Goal: Task Accomplishment & Management: Use online tool/utility

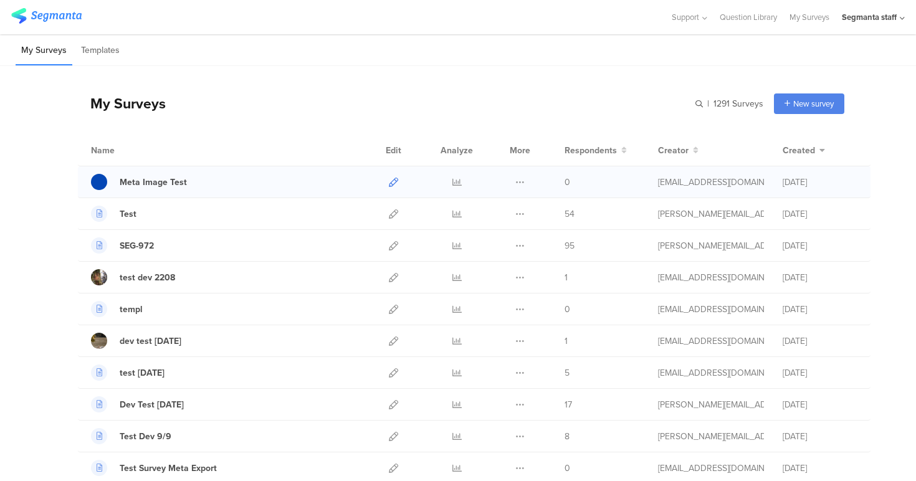
click at [389, 183] on icon at bounding box center [393, 182] width 9 height 9
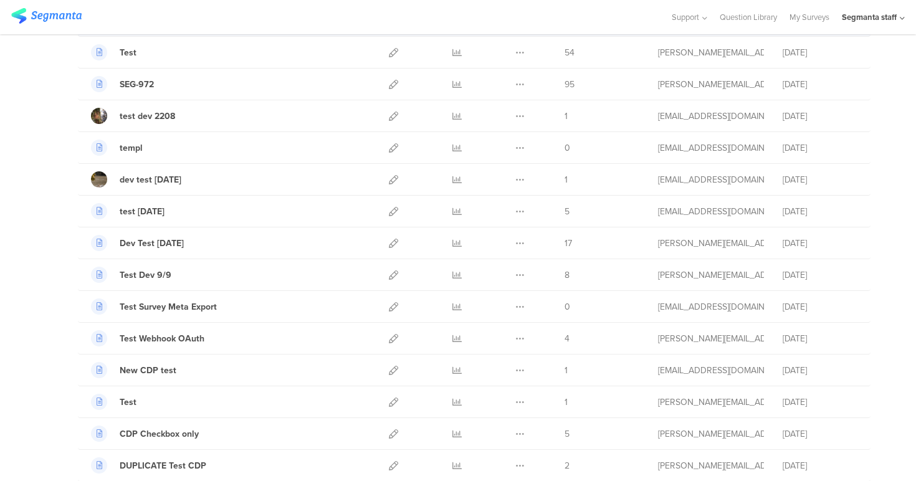
scroll to position [163, 0]
click at [391, 304] on icon at bounding box center [393, 305] width 9 height 9
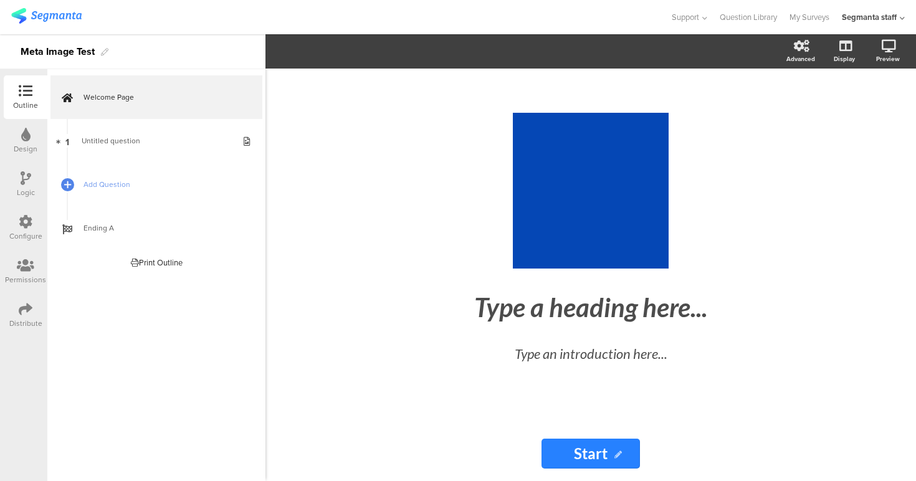
click at [875, 14] on div "Segmanta staff" at bounding box center [869, 17] width 55 height 12
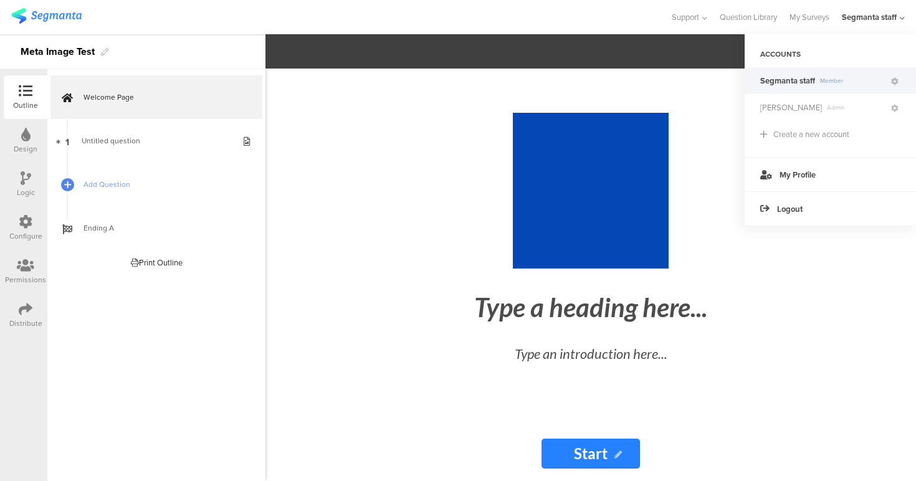
click at [28, 309] on icon at bounding box center [26, 309] width 14 height 14
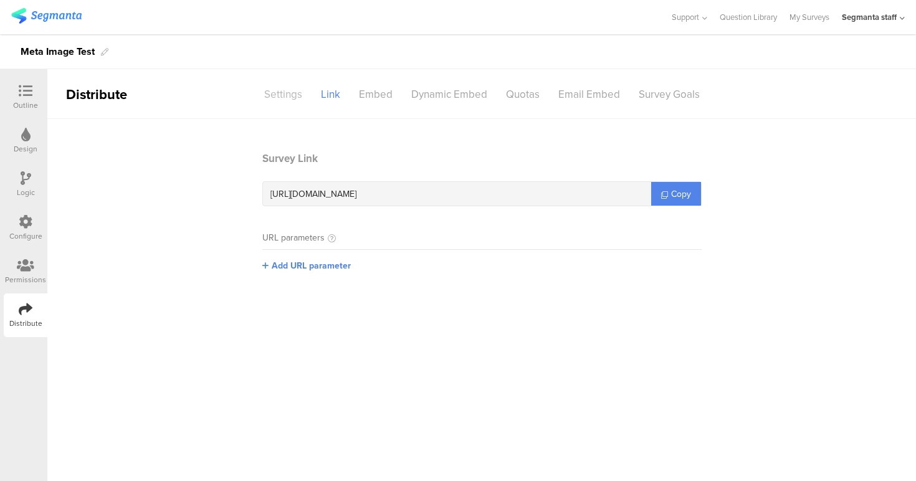
click at [300, 95] on div "Settings" at bounding box center [283, 95] width 57 height 22
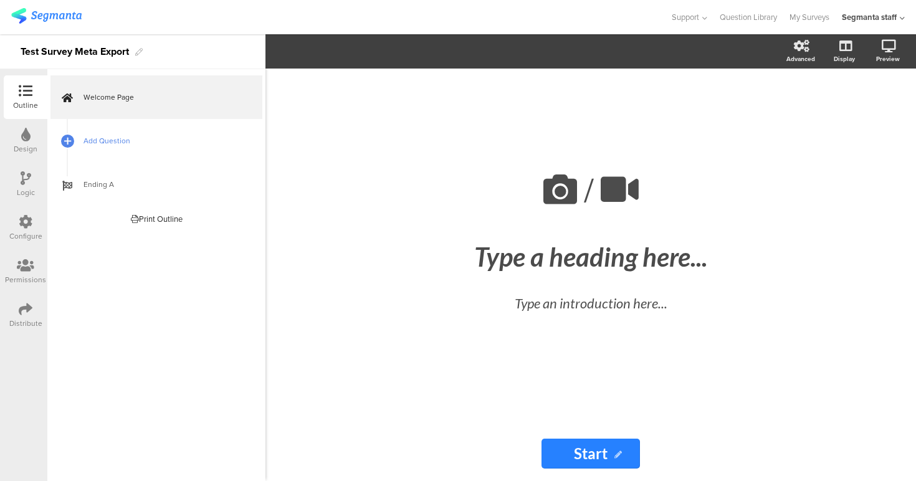
click at [122, 138] on span "Add Question" at bounding box center [164, 141] width 160 height 12
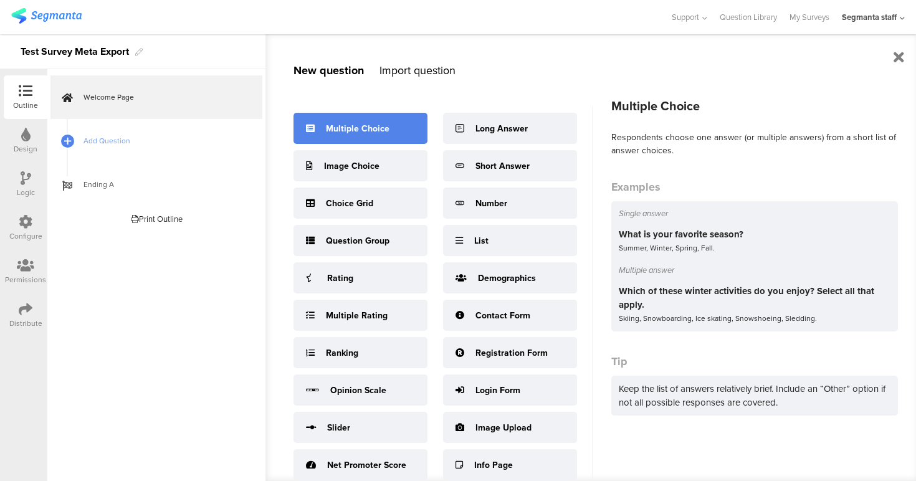
click at [381, 131] on div "Multiple Choice" at bounding box center [358, 128] width 64 height 13
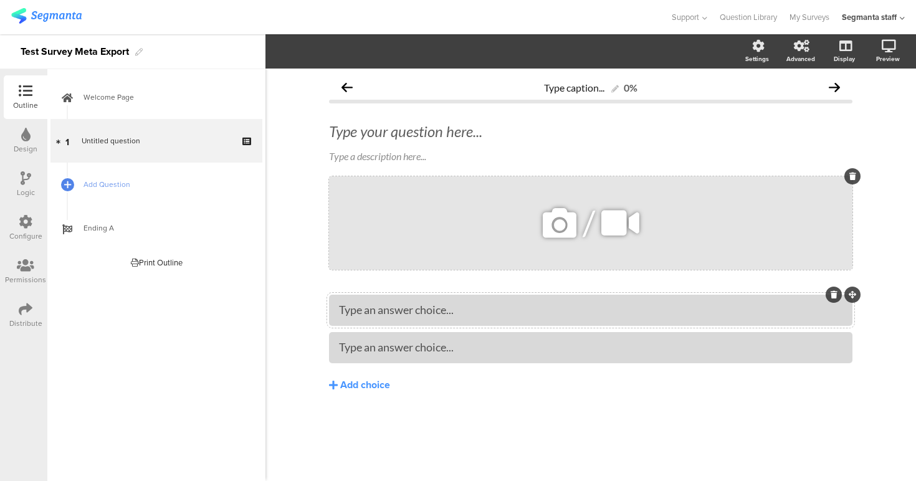
click at [431, 226] on div "/" at bounding box center [591, 222] width 524 height 93
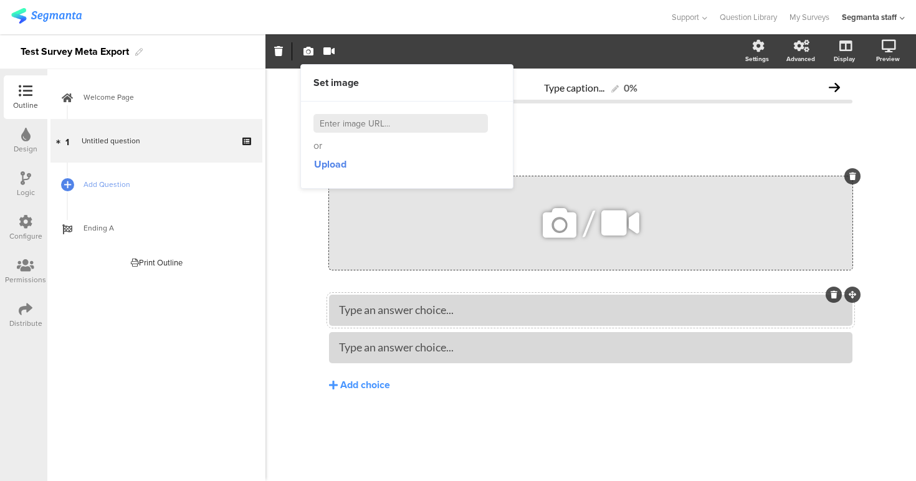
click at [548, 219] on icon at bounding box center [559, 223] width 42 height 42
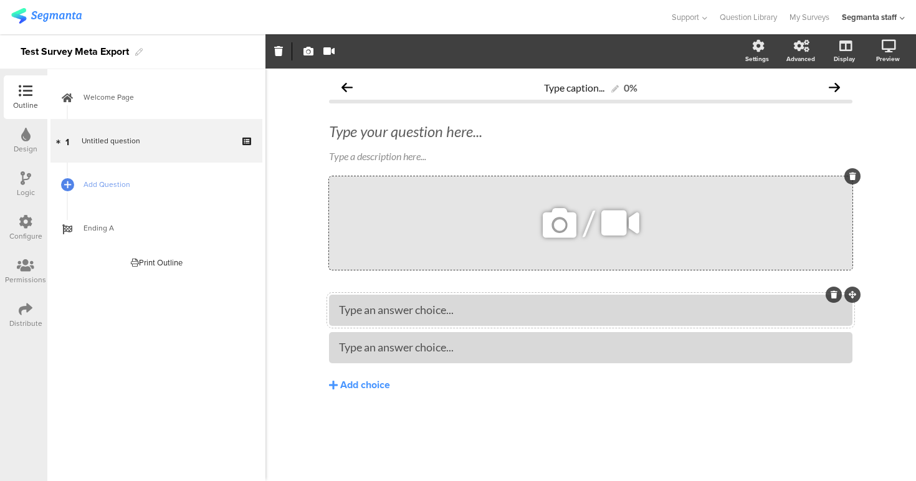
click at [578, 221] on icon at bounding box center [559, 223] width 42 height 42
click at [532, 214] on div "/" at bounding box center [591, 222] width 524 height 93
click at [545, 216] on icon at bounding box center [559, 223] width 42 height 42
click at [549, 219] on icon at bounding box center [559, 223] width 42 height 42
click at [547, 260] on div "/" at bounding box center [591, 222] width 524 height 93
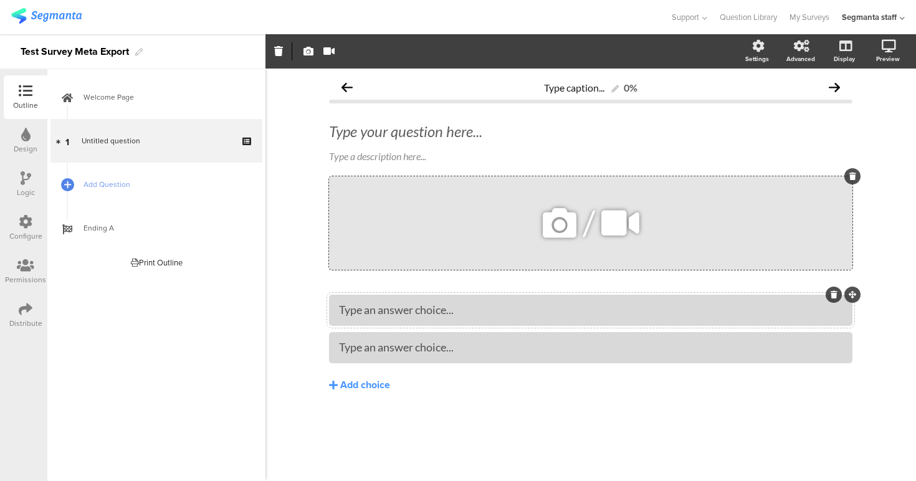
click at [555, 228] on icon at bounding box center [559, 223] width 42 height 42
click at [560, 133] on div "Type your question here..." at bounding box center [591, 131] width 524 height 19
click at [560, 205] on icon at bounding box center [559, 223] width 42 height 42
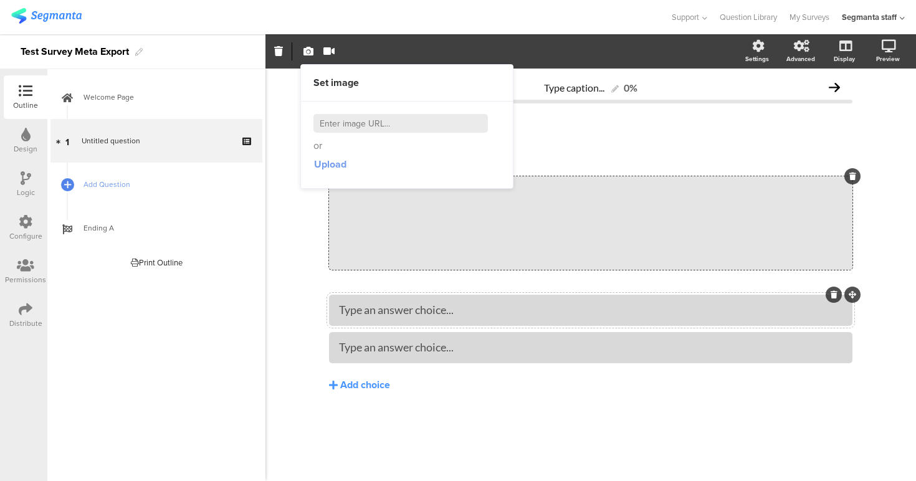
click at [339, 160] on span "Upload" at bounding box center [330, 164] width 32 height 14
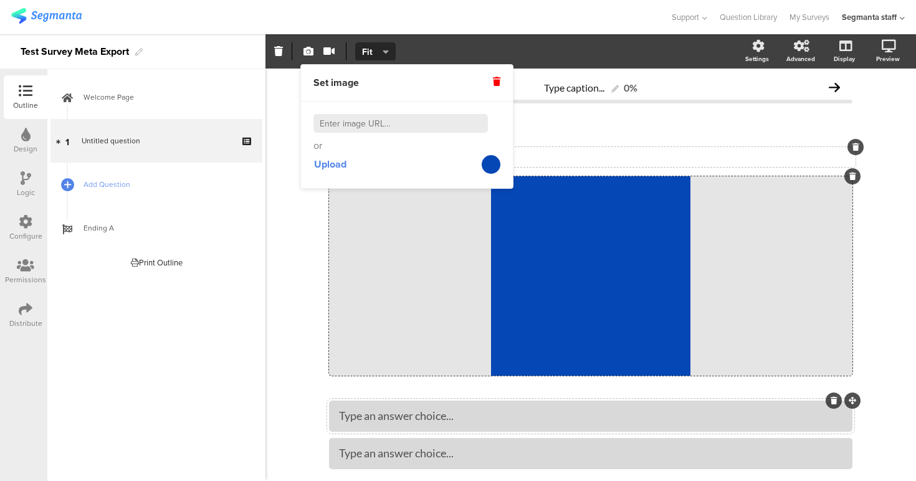
click at [620, 158] on div "Type a description here..." at bounding box center [591, 156] width 524 height 12
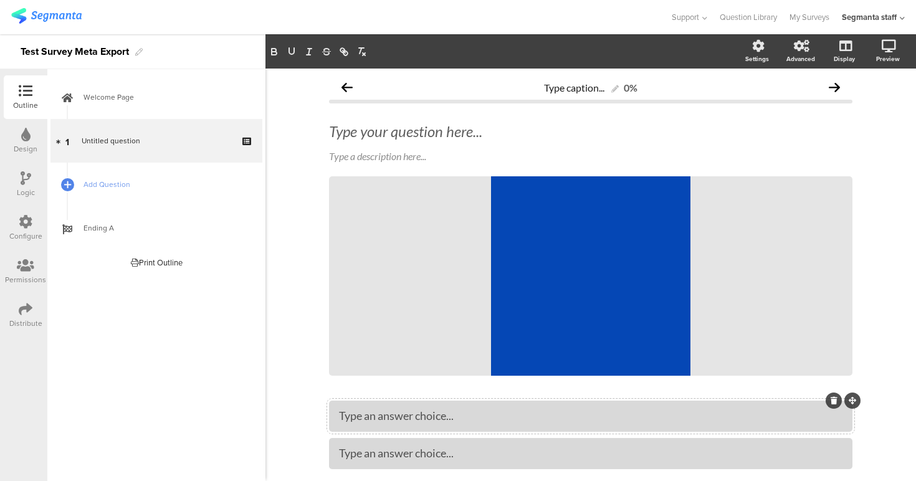
click at [33, 303] on div "Distribute" at bounding box center [26, 316] width 44 height 44
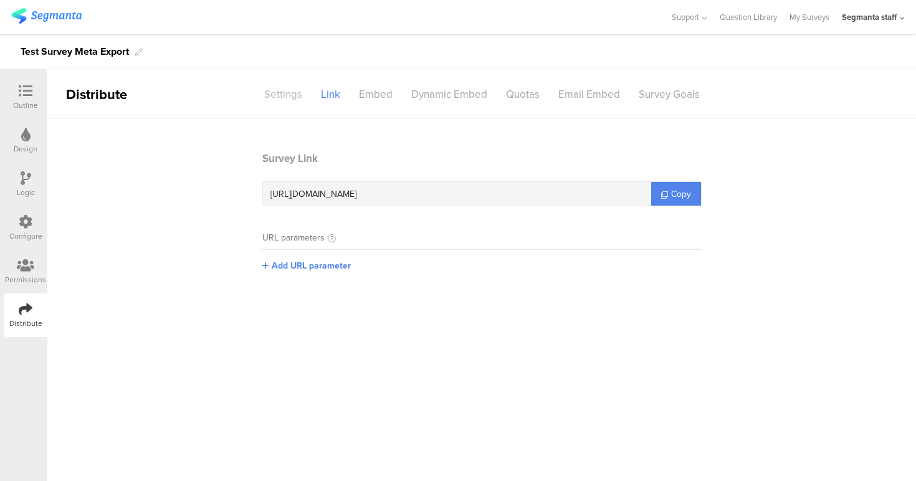
click at [261, 102] on div "Settings" at bounding box center [283, 95] width 57 height 22
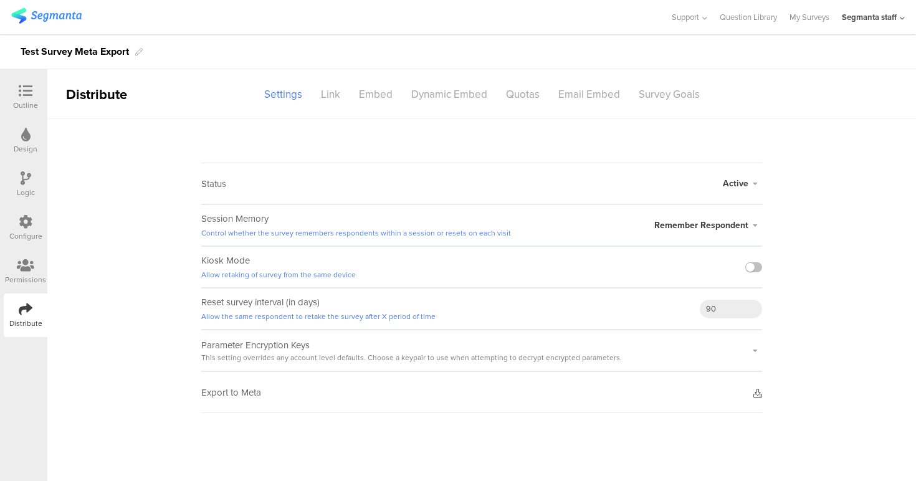
click at [760, 390] on icon at bounding box center [757, 393] width 9 height 9
click at [755, 393] on icon at bounding box center [757, 393] width 9 height 9
click at [813, 115] on sg-section-page-header "Distribute Settings Link Embed Dynamic Embed Quotas Email Embed Survey Goals" at bounding box center [481, 94] width 869 height 50
click at [328, 100] on div "Link" at bounding box center [331, 95] width 38 height 22
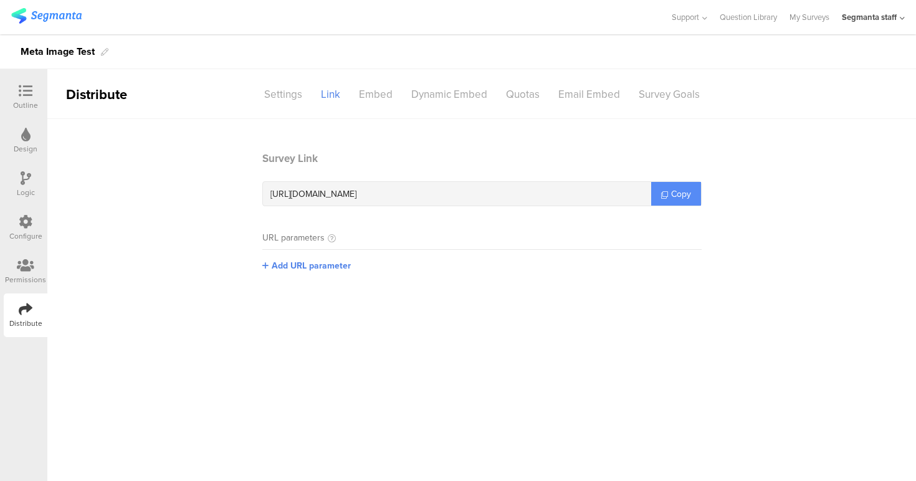
click at [679, 194] on span "Copy" at bounding box center [681, 194] width 20 height 13
click at [277, 97] on div "Settings" at bounding box center [283, 95] width 57 height 22
